Goal: Information Seeking & Learning: Learn about a topic

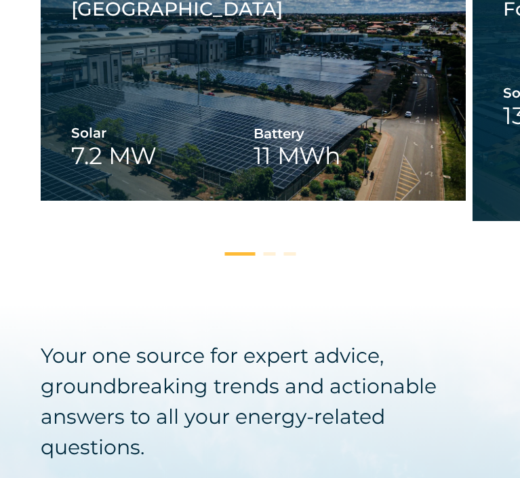
scroll to position [2642, 0]
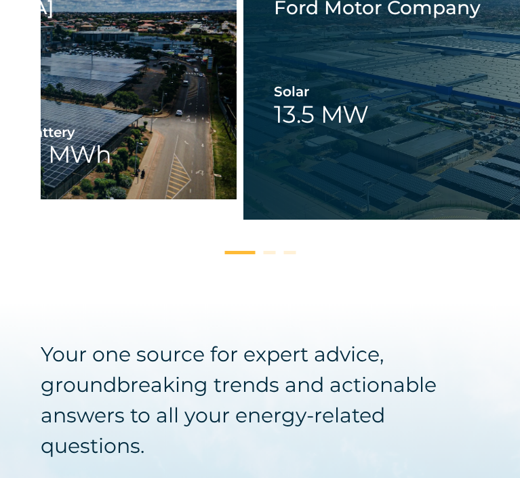
click at [130, 199] on link "1 / 3" at bounding box center [24, 80] width 425 height 237
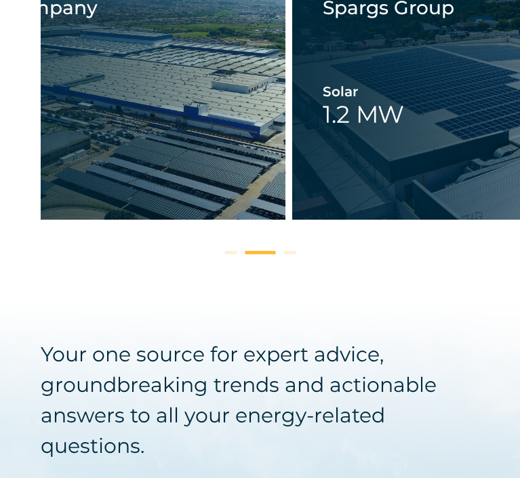
click at [58, 212] on link "2 / 3" at bounding box center [72, 90] width 425 height 257
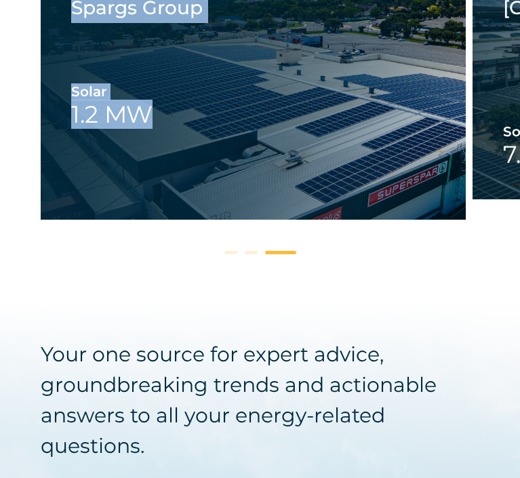
drag, startPoint x: 500, startPoint y: 196, endPoint x: 127, endPoint y: 198, distance: 372.5
click at [127, 198] on div "Spargs Group Solar 1.2 MW Spargs Group Spargs Group Solar 1.2 MW Spargs Group T…" at bounding box center [280, 109] width 479 height 295
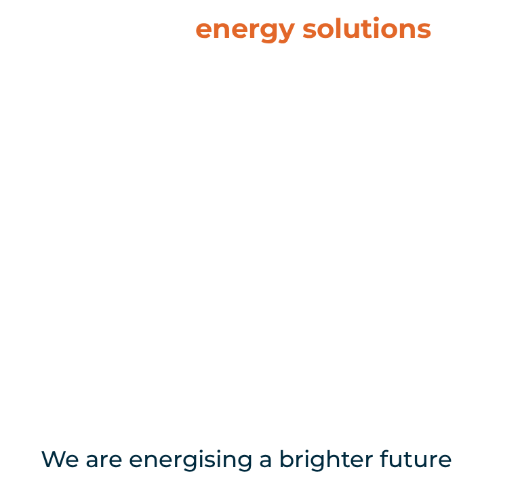
scroll to position [0, 0]
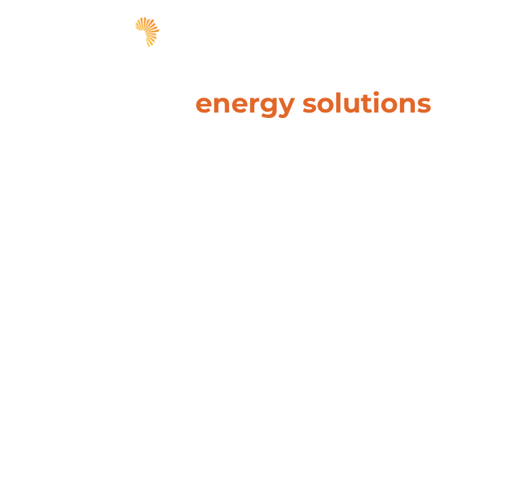
click at [459, 38] on span "hello" at bounding box center [469, 34] width 20 height 20
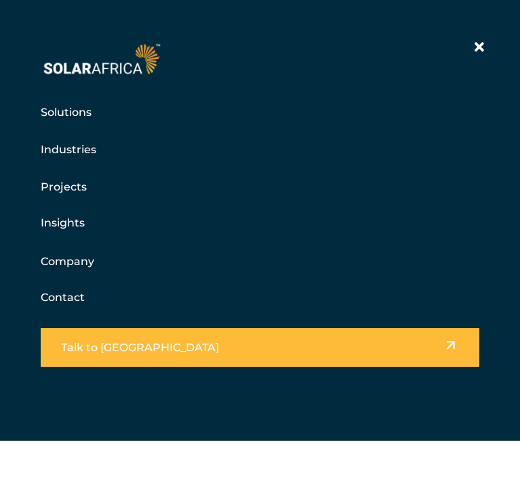
click at [83, 299] on link "Contact" at bounding box center [63, 297] width 44 height 13
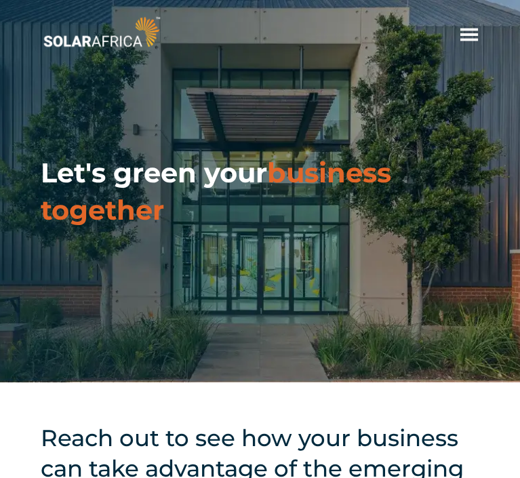
click at [459, 34] on span "hello" at bounding box center [469, 34] width 20 height 20
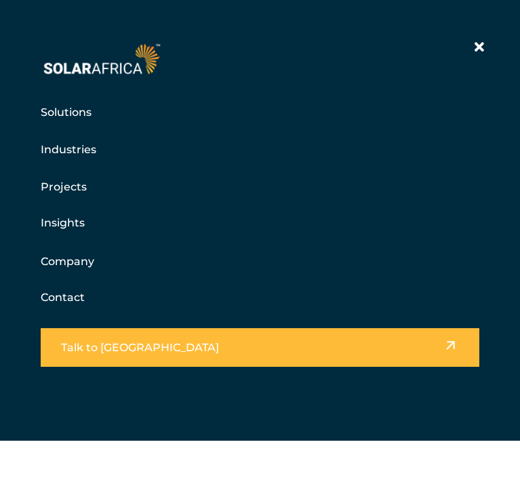
click at [77, 189] on link "Projects" at bounding box center [64, 186] width 46 height 17
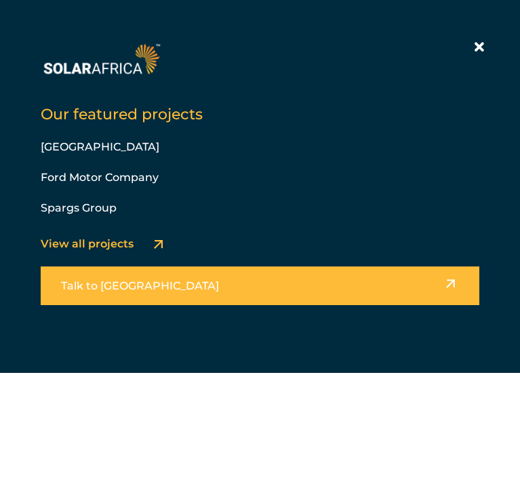
click at [122, 247] on link "View all projects" at bounding box center [87, 243] width 93 height 13
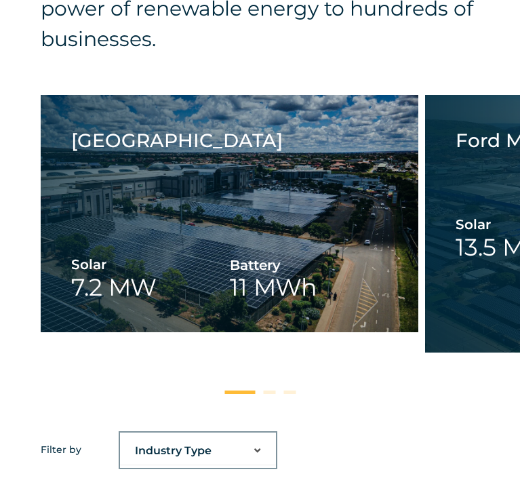
scroll to position [542, 0]
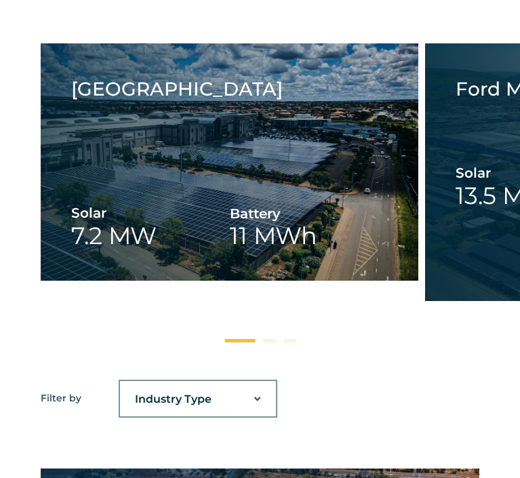
click at [266, 411] on select "Industry Type Agriculture Automotive Corporate Parks FMCG Food Processing Hospi…" at bounding box center [198, 398] width 156 height 27
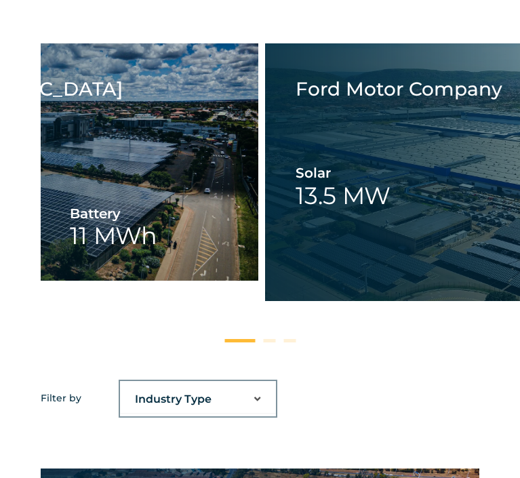
click at [123, 252] on link "1 / 3" at bounding box center [69, 161] width 377 height 237
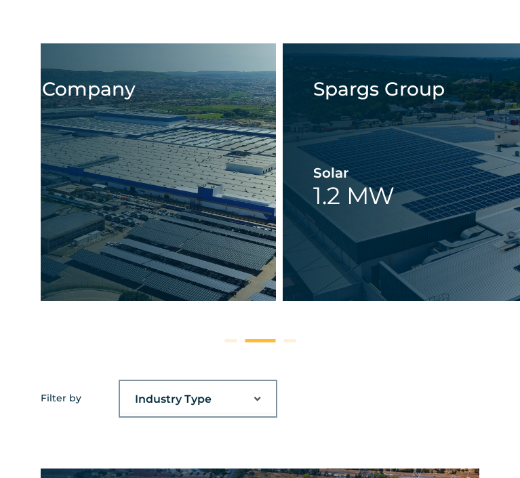
click at [168, 277] on link "2 / 3" at bounding box center [86, 171] width 377 height 257
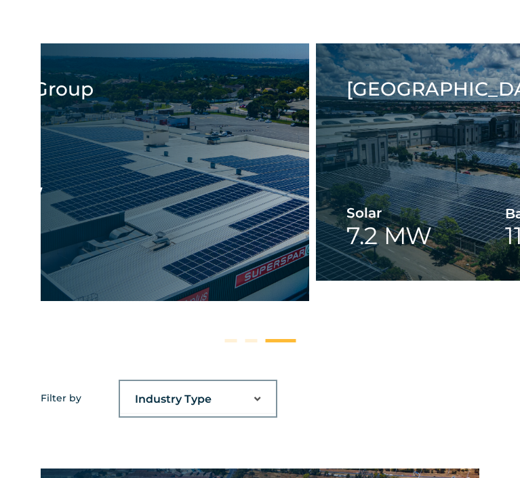
click at [164, 279] on link "3 / 3" at bounding box center [120, 171] width 377 height 257
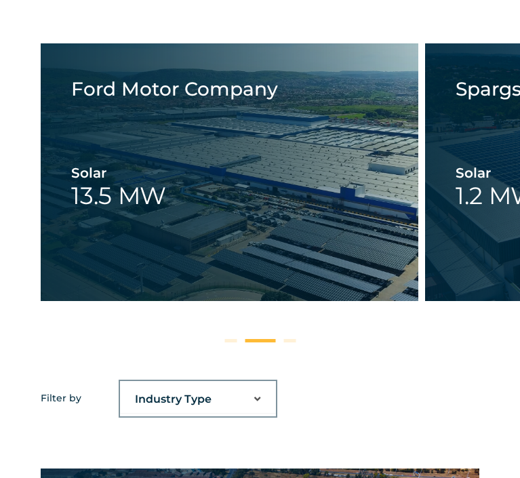
click at [111, 277] on link "2 / 3" at bounding box center [229, 171] width 377 height 257
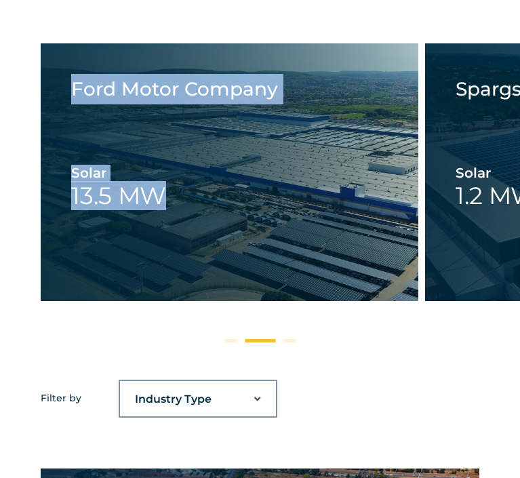
drag, startPoint x: 494, startPoint y: 262, endPoint x: 220, endPoint y: 273, distance: 274.5
click at [220, 273] on div "Spargs Group Solar 1.2 MW Spargs Group Trade Route Mall Solar 7.2 MW Battery 11…" at bounding box center [280, 190] width 479 height 295
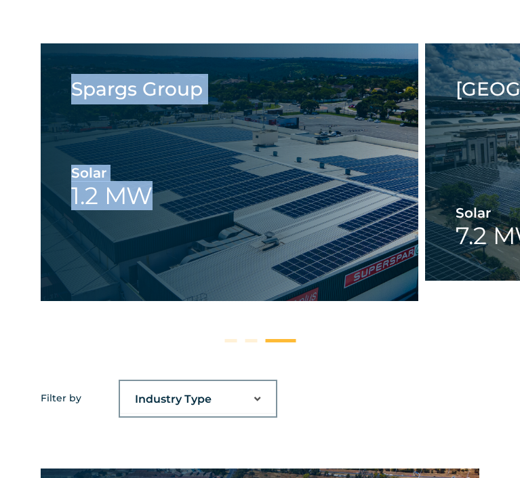
drag, startPoint x: 454, startPoint y: 238, endPoint x: 212, endPoint y: 265, distance: 243.3
click at [212, 265] on div "Spargs Group Solar 1.2 MW Spargs Group Trade Route Mall Solar 7.2 MW Battery 11…" at bounding box center [280, 190] width 479 height 295
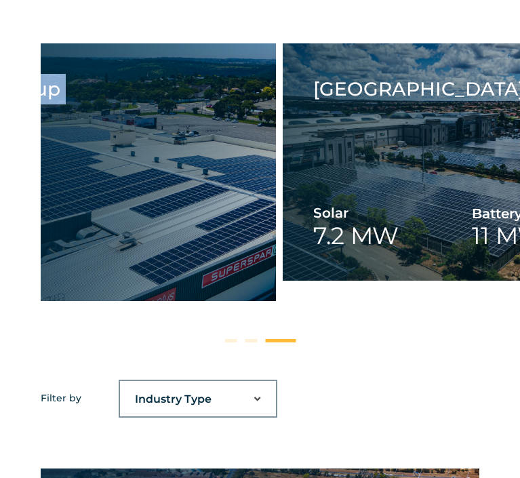
click at [94, 293] on link "3 / 3" at bounding box center [86, 171] width 377 height 257
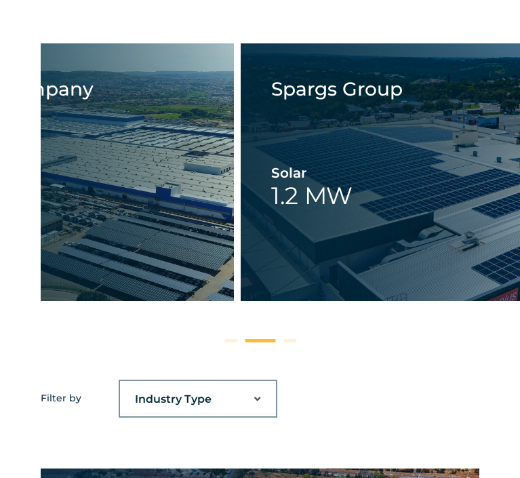
click at [102, 262] on link "2 / 3" at bounding box center [44, 171] width 377 height 257
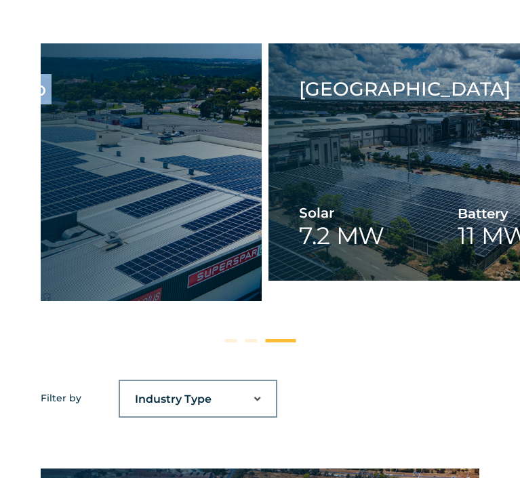
click at [83, 233] on link "3 / 3" at bounding box center [72, 171] width 377 height 257
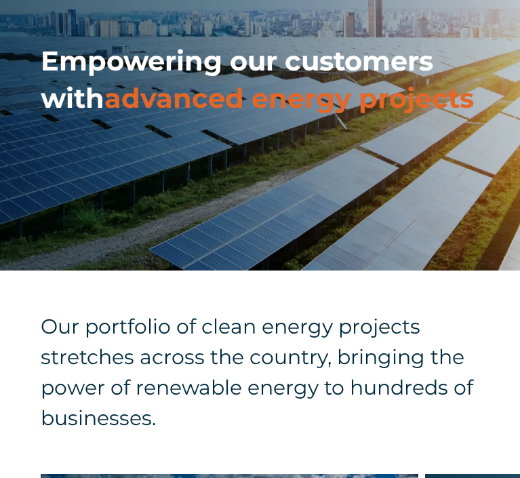
scroll to position [0, 0]
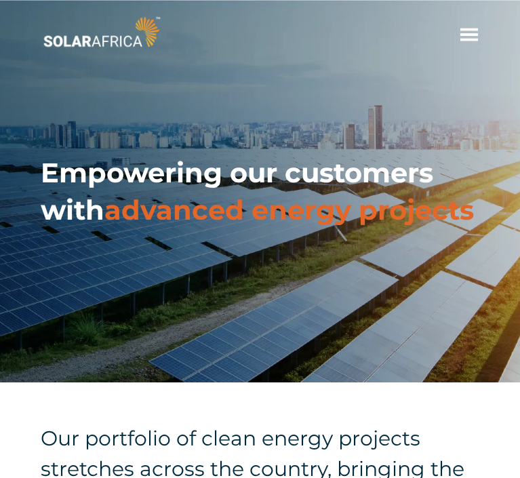
click at [459, 39] on span "hello" at bounding box center [469, 34] width 20 height 20
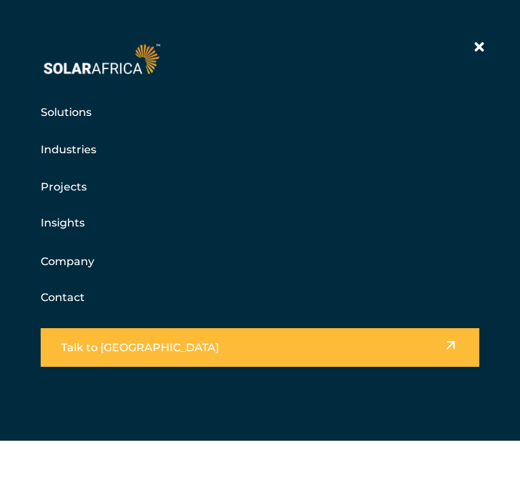
click at [91, 118] on link "Solutions" at bounding box center [66, 112] width 51 height 17
